Goal: Information Seeking & Learning: Learn about a topic

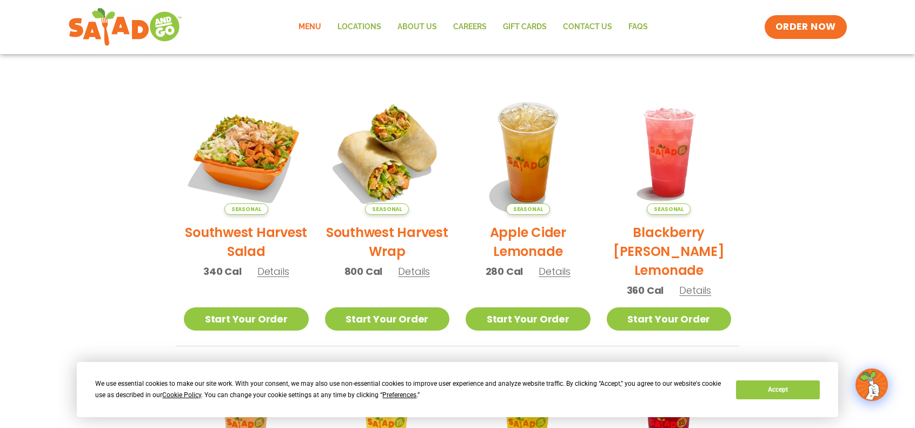
scroll to position [216, 0]
click at [249, 231] on h2 "Southwest Harvest Salad" at bounding box center [246, 241] width 125 height 38
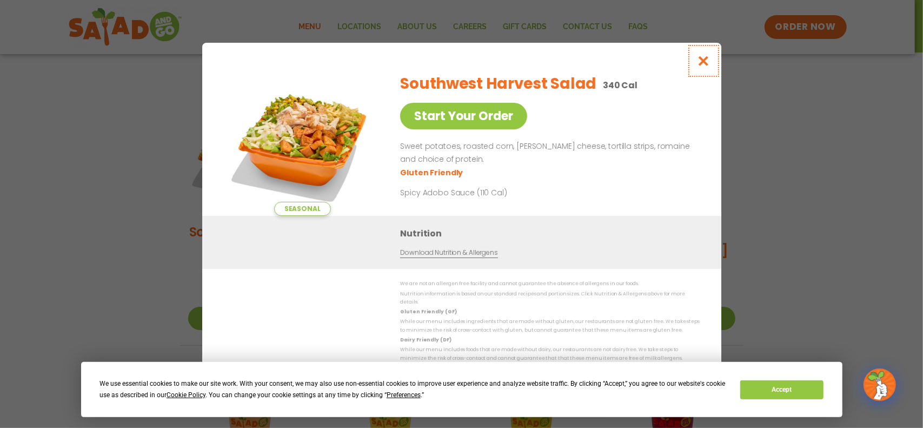
click at [705, 63] on icon "Close modal" at bounding box center [704, 60] width 14 height 11
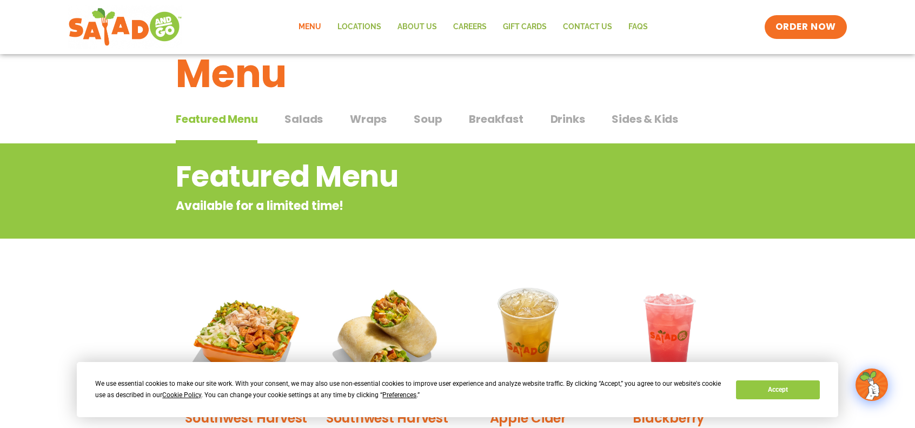
scroll to position [0, 0]
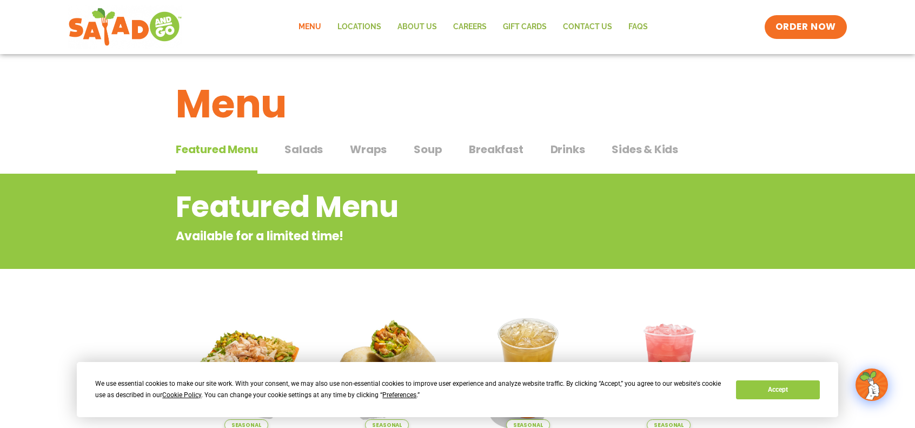
click at [308, 152] on span "Salads" at bounding box center [303, 149] width 38 height 16
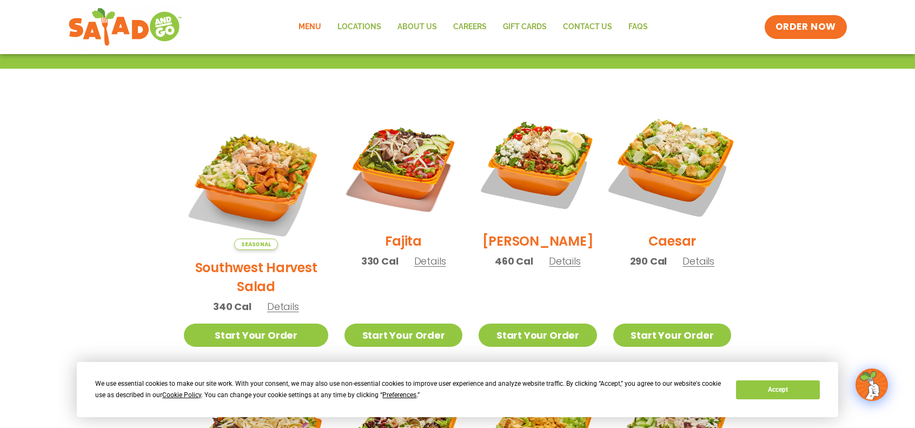
scroll to position [270, 0]
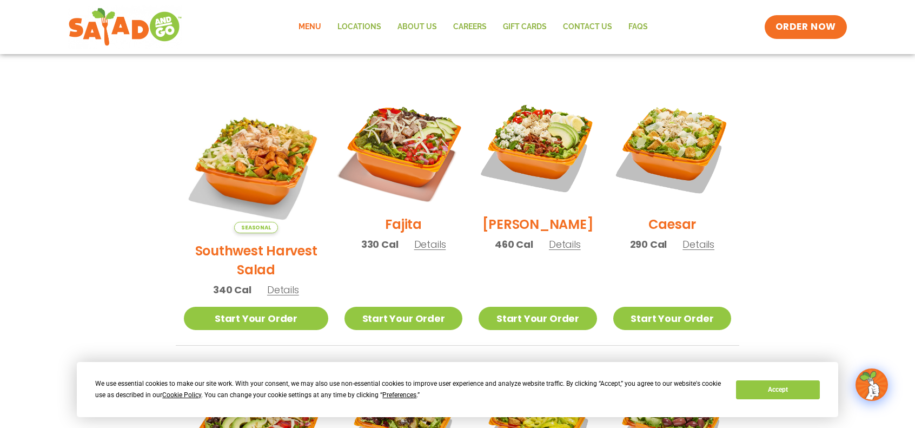
click at [392, 158] on img at bounding box center [403, 147] width 138 height 138
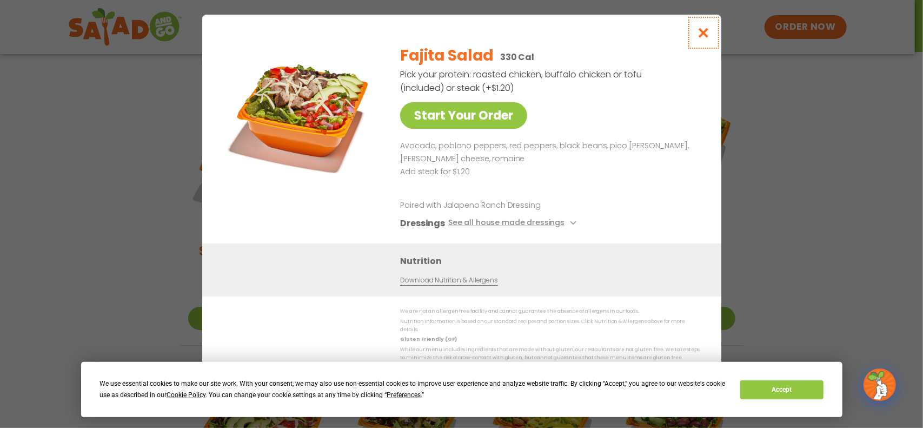
click at [703, 36] on icon "Close modal" at bounding box center [704, 32] width 14 height 11
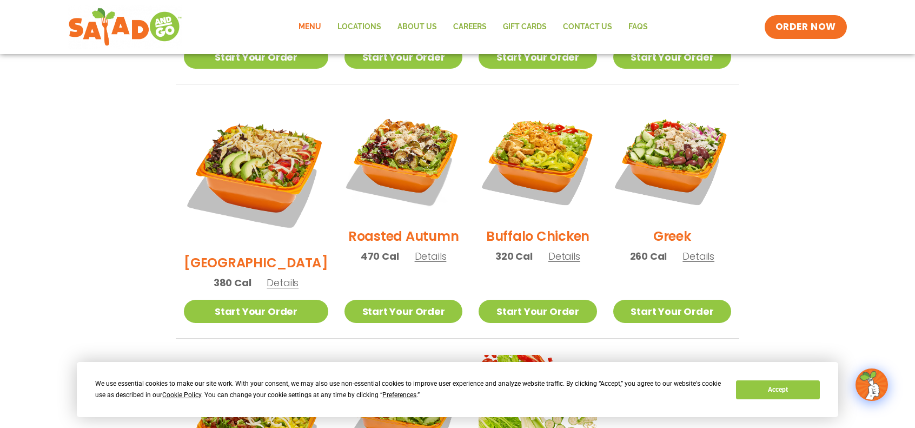
scroll to position [541, 0]
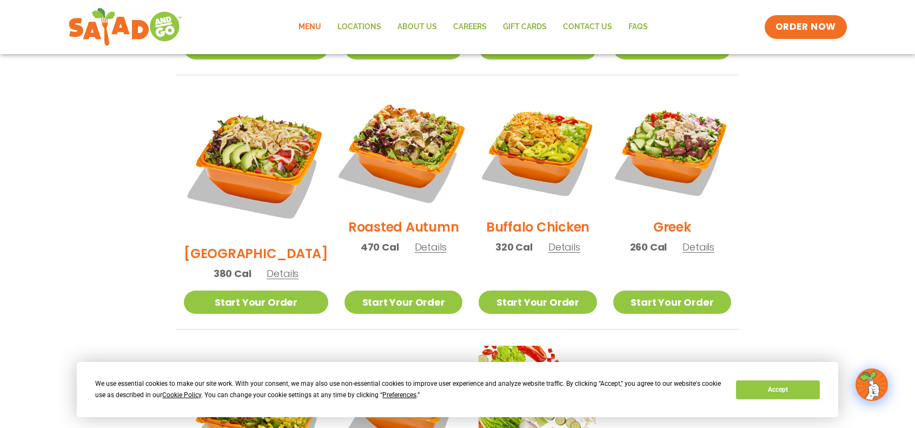
click at [391, 135] on img at bounding box center [403, 150] width 138 height 138
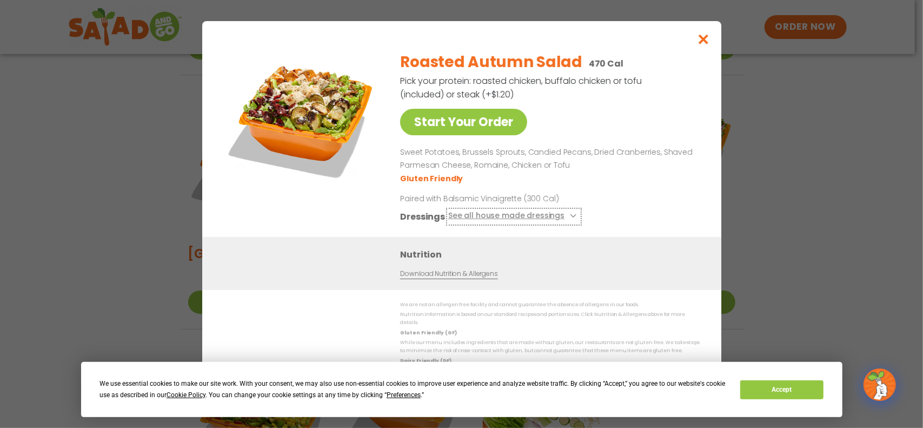
click at [538, 217] on button "See all house made dressings" at bounding box center [513, 217] width 131 height 14
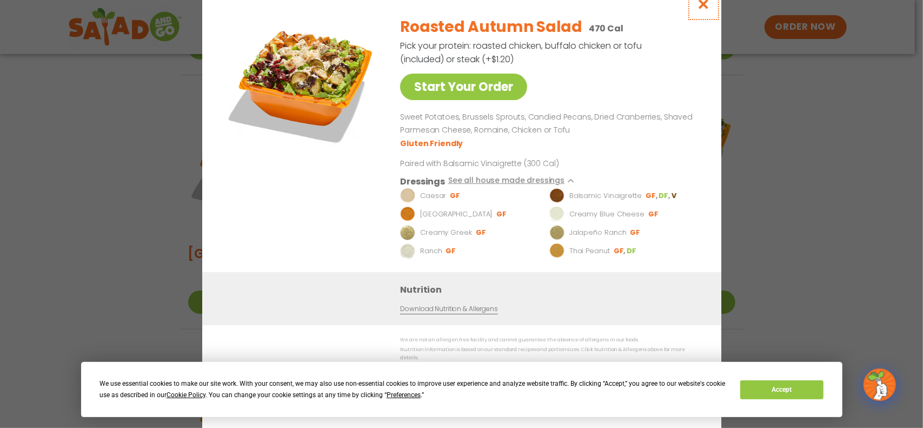
click at [699, 10] on icon "Close modal" at bounding box center [704, 3] width 14 height 11
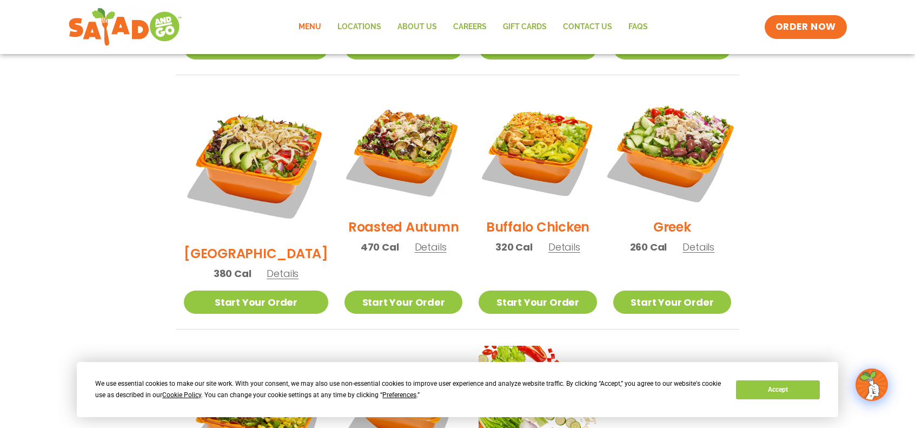
scroll to position [487, 0]
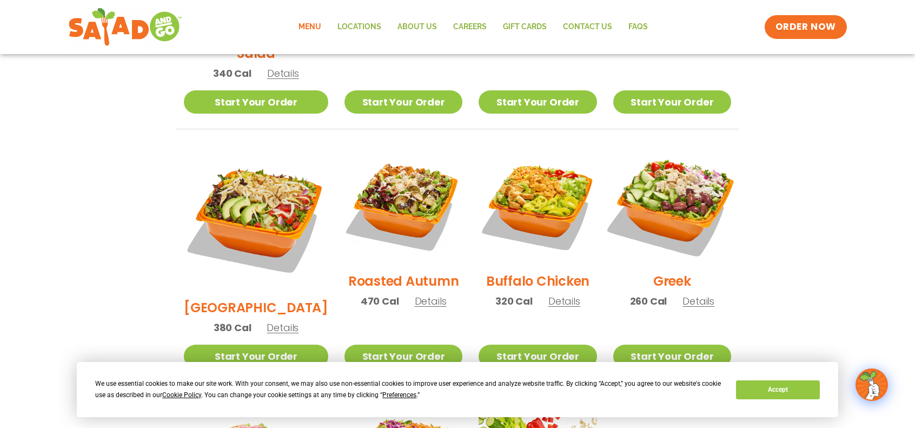
click at [678, 201] on img at bounding box center [672, 204] width 138 height 138
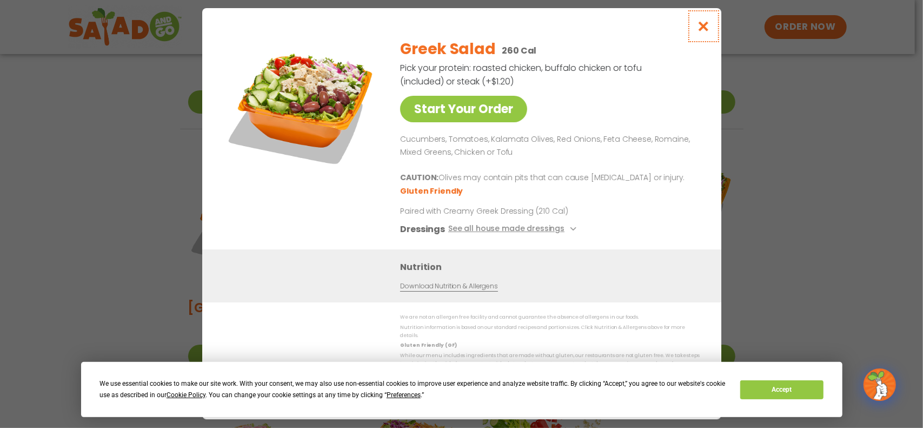
click at [707, 31] on icon "Close modal" at bounding box center [704, 26] width 14 height 11
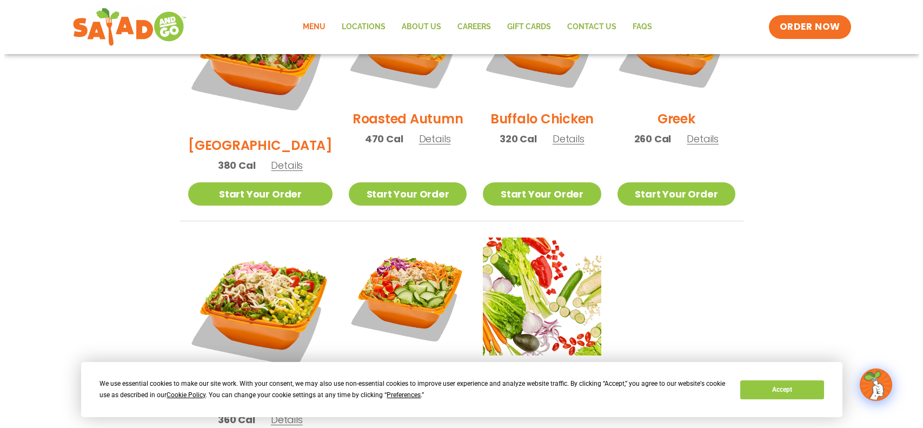
scroll to position [703, 0]
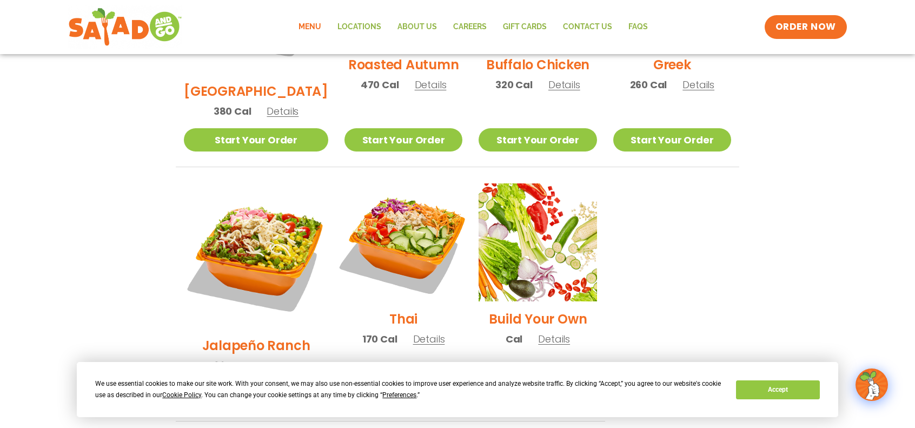
click at [384, 187] on img at bounding box center [403, 242] width 138 height 138
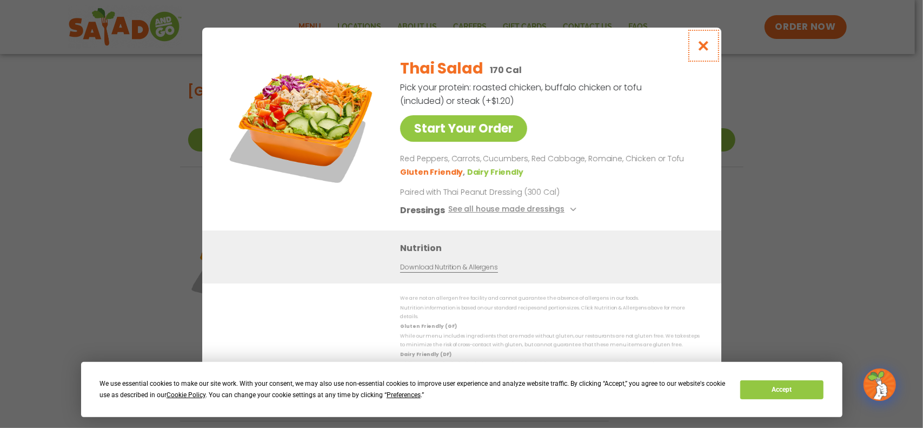
click at [705, 51] on icon "Close modal" at bounding box center [704, 45] width 14 height 11
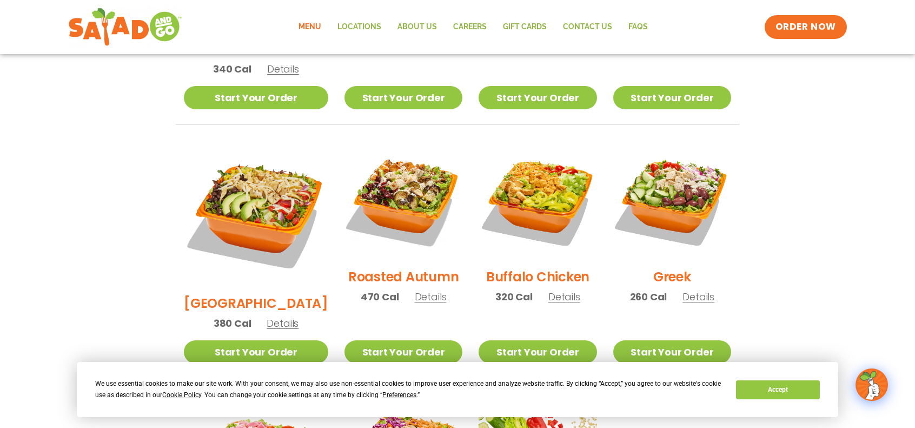
scroll to position [474, 0]
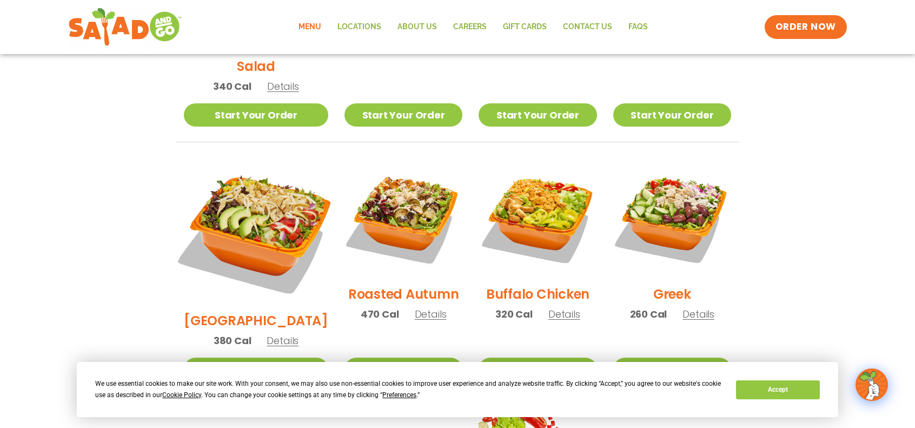
click at [256, 184] on img at bounding box center [255, 230] width 169 height 169
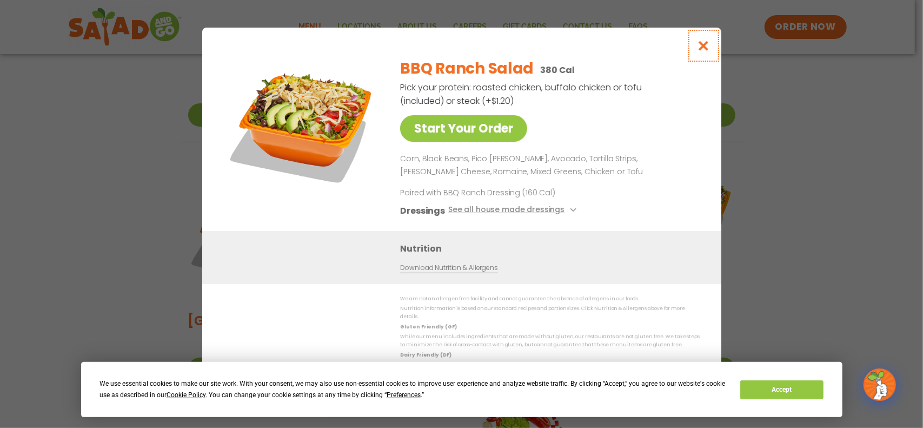
click at [704, 48] on icon "Close modal" at bounding box center [704, 45] width 14 height 11
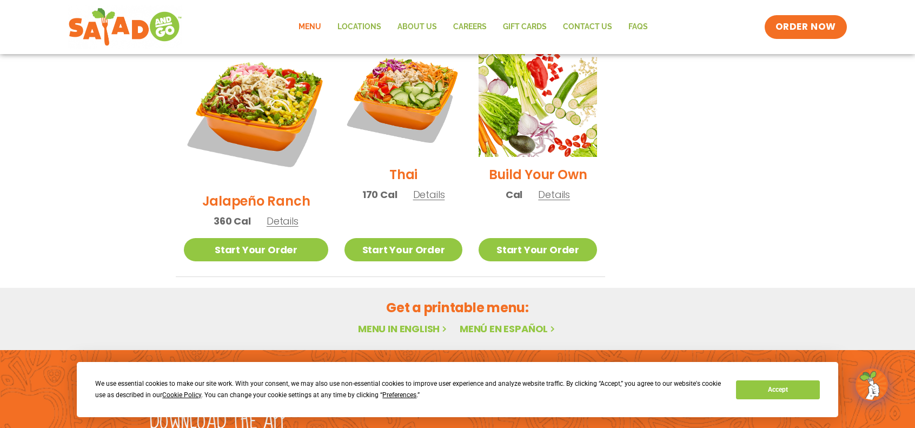
scroll to position [852, 0]
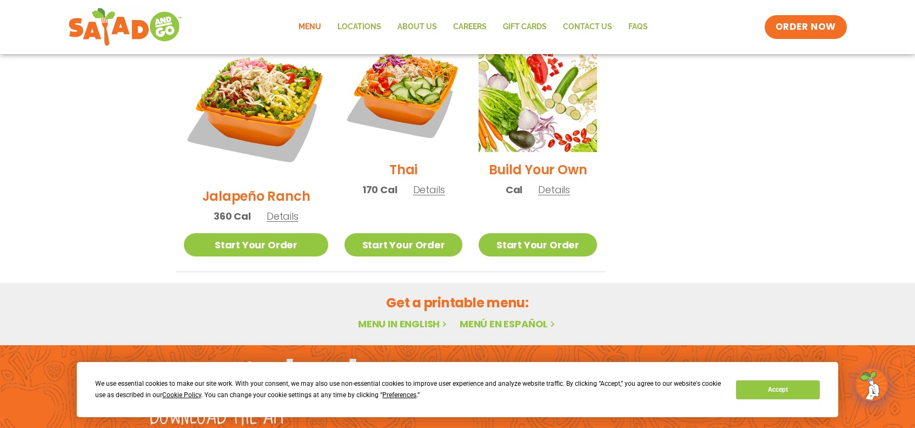
click at [316, 24] on link "Menu" at bounding box center [309, 27] width 39 height 25
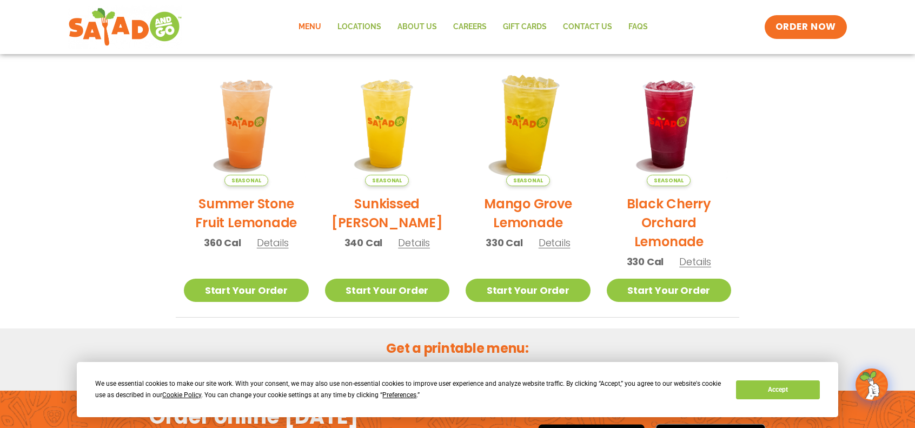
scroll to position [541, 0]
